Goal: Task Accomplishment & Management: Manage account settings

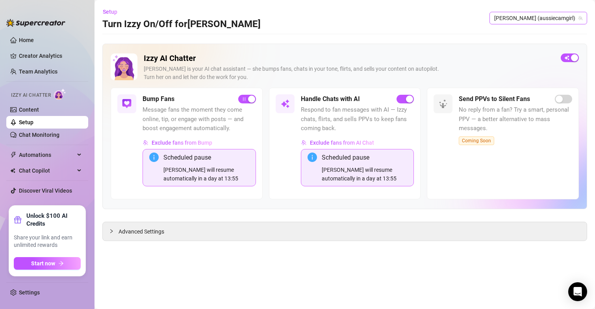
click at [533, 19] on span "Maki (aussiecamgirl)" at bounding box center [538, 18] width 88 height 12
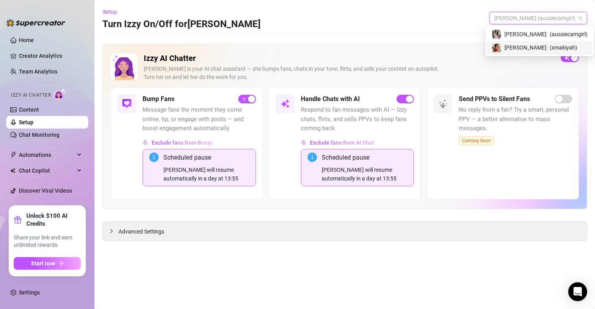
click at [538, 48] on span "[PERSON_NAME]" at bounding box center [525, 47] width 42 height 9
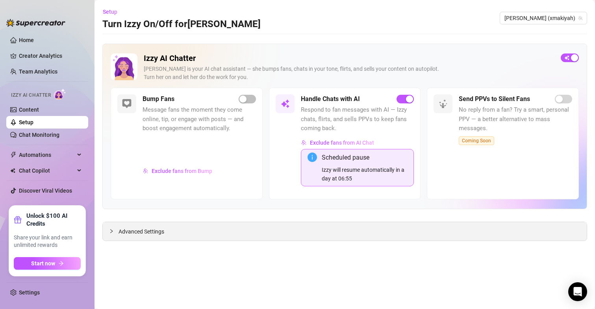
click at [151, 233] on span "Advanced Settings" at bounding box center [141, 231] width 46 height 9
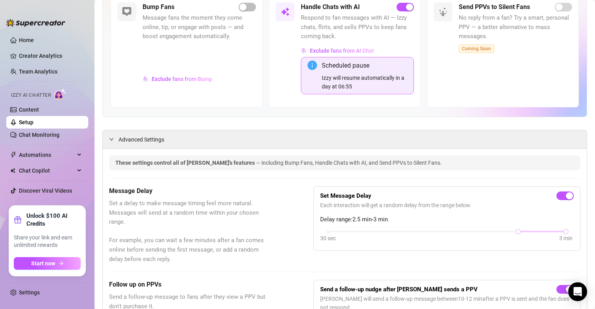
scroll to position [94, 0]
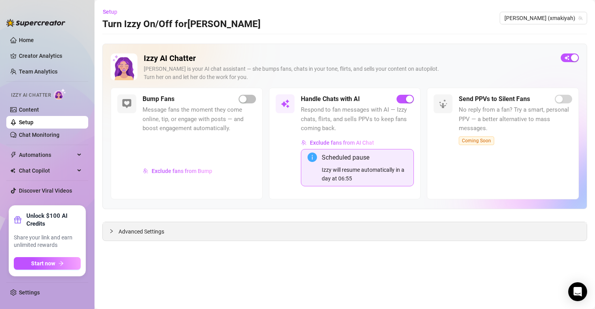
click at [158, 231] on span "Advanced Settings" at bounding box center [141, 231] width 46 height 9
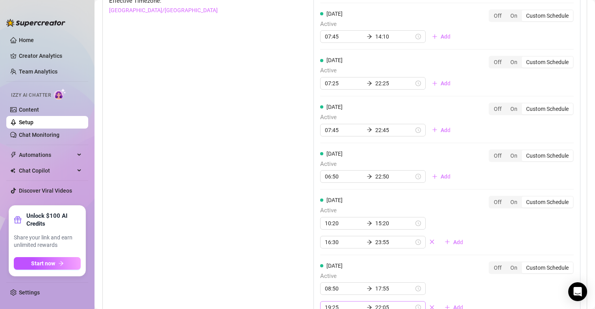
scroll to position [921, 0]
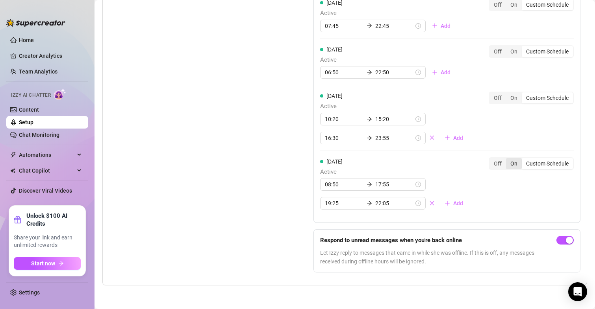
click at [507, 164] on div "On" at bounding box center [514, 163] width 16 height 11
click at [508, 159] on input "On" at bounding box center [508, 159] width 0 height 0
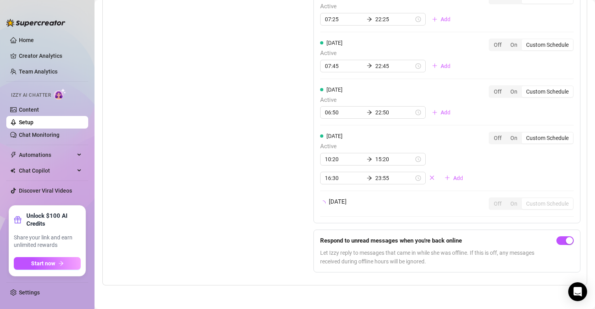
scroll to position [897, 0]
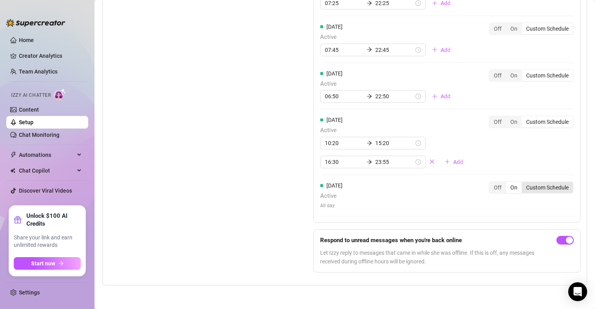
click at [546, 186] on div "Custom Schedule" at bounding box center [546, 187] width 51 height 11
click at [523, 183] on input "Custom Schedule" at bounding box center [523, 183] width 0 height 0
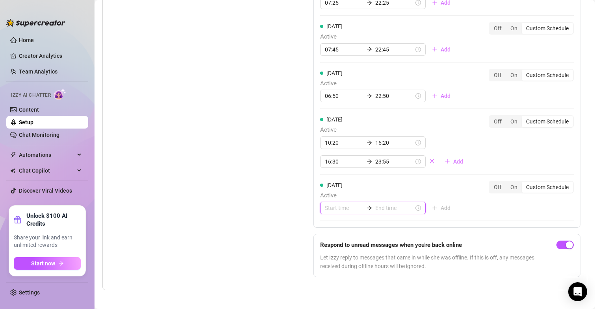
click at [333, 205] on input at bounding box center [344, 208] width 39 height 9
type input "00:20"
click at [331, 158] on div "08" at bounding box center [328, 158] width 19 height 11
click at [350, 162] on div "45" at bounding box center [351, 159] width 19 height 11
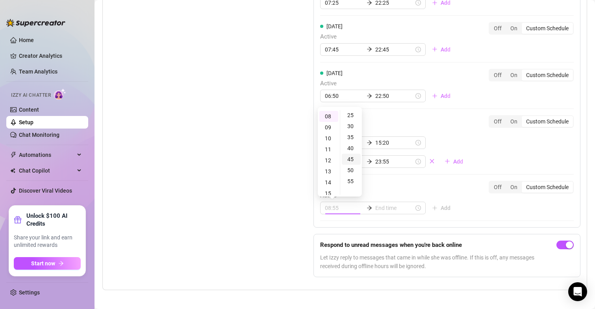
type input "08:45"
click at [383, 208] on input at bounding box center [394, 208] width 39 height 9
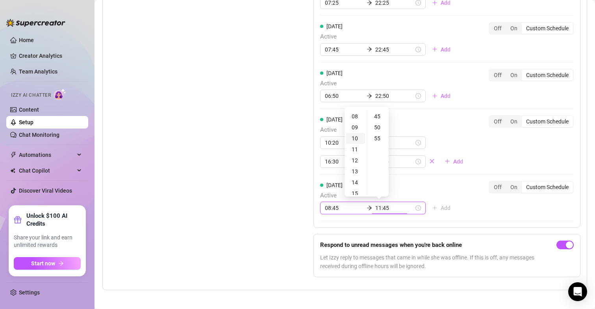
type input "10:45"
click at [352, 174] on div "20" at bounding box center [355, 177] width 19 height 11
type input "20:45"
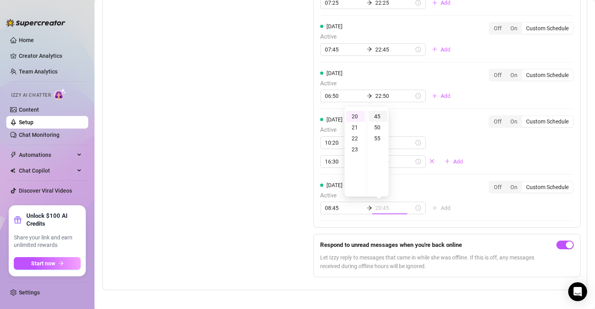
click at [378, 116] on div "45" at bounding box center [377, 116] width 19 height 11
click at [233, 122] on div "Set Active Hours (Izzy Availability) Set specific hours when Izzy engaging with…" at bounding box center [191, 79] width 165 height 408
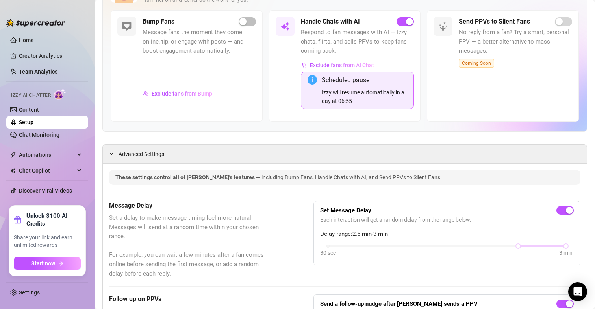
scroll to position [0, 0]
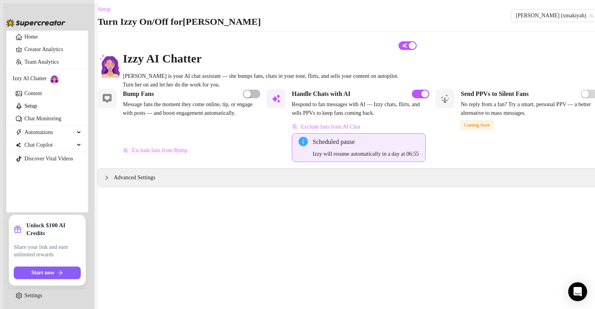
click at [152, 182] on span "Advanced Settings" at bounding box center [134, 178] width 41 height 9
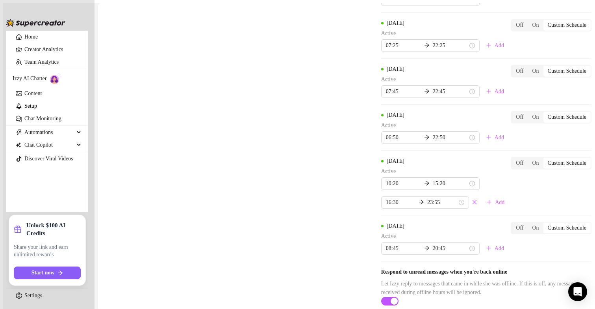
scroll to position [902, 0]
click at [527, 223] on div "On" at bounding box center [534, 228] width 15 height 11
click at [529, 224] on input "On" at bounding box center [529, 224] width 0 height 0
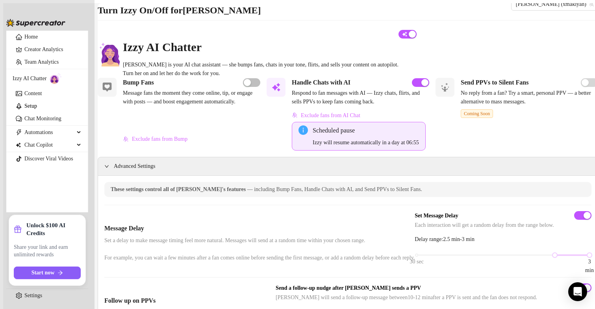
scroll to position [0, 0]
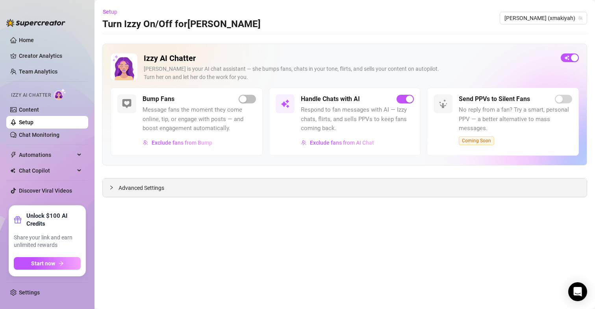
click at [152, 192] on span "Advanced Settings" at bounding box center [141, 188] width 46 height 9
